Goal: Information Seeking & Learning: Find specific fact

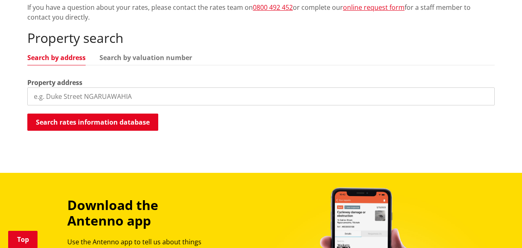
scroll to position [217, 0]
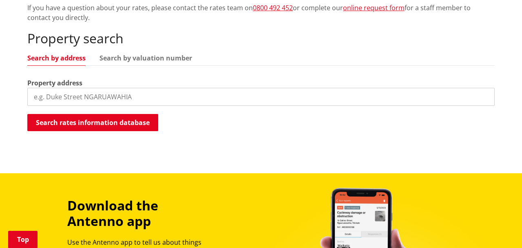
click at [125, 94] on input "search" at bounding box center [260, 97] width 467 height 18
type input "2"
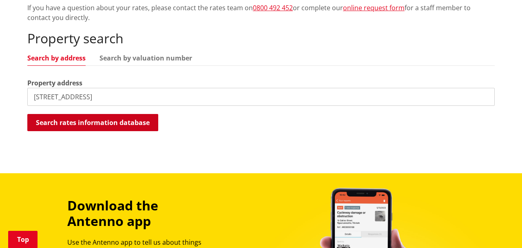
type input "[STREET_ADDRESS]"
click at [109, 126] on button "Search rates information database" at bounding box center [92, 122] width 131 height 17
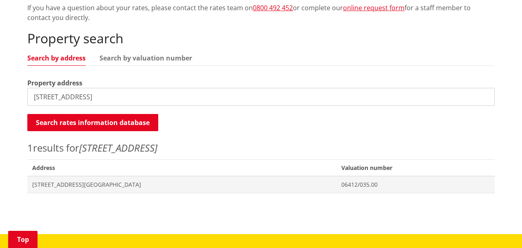
scroll to position [273, 0]
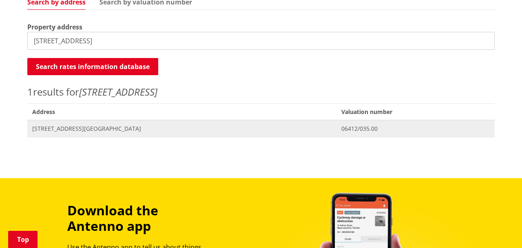
click at [205, 131] on span "[STREET_ADDRESS][GEOGRAPHIC_DATA]" at bounding box center [181, 128] width 299 height 8
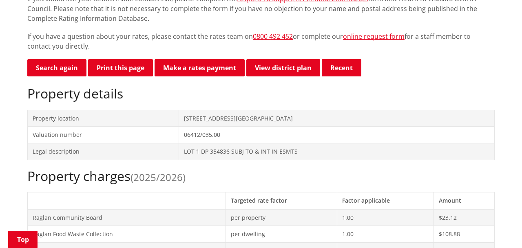
scroll to position [123, 0]
